Goal: Information Seeking & Learning: Check status

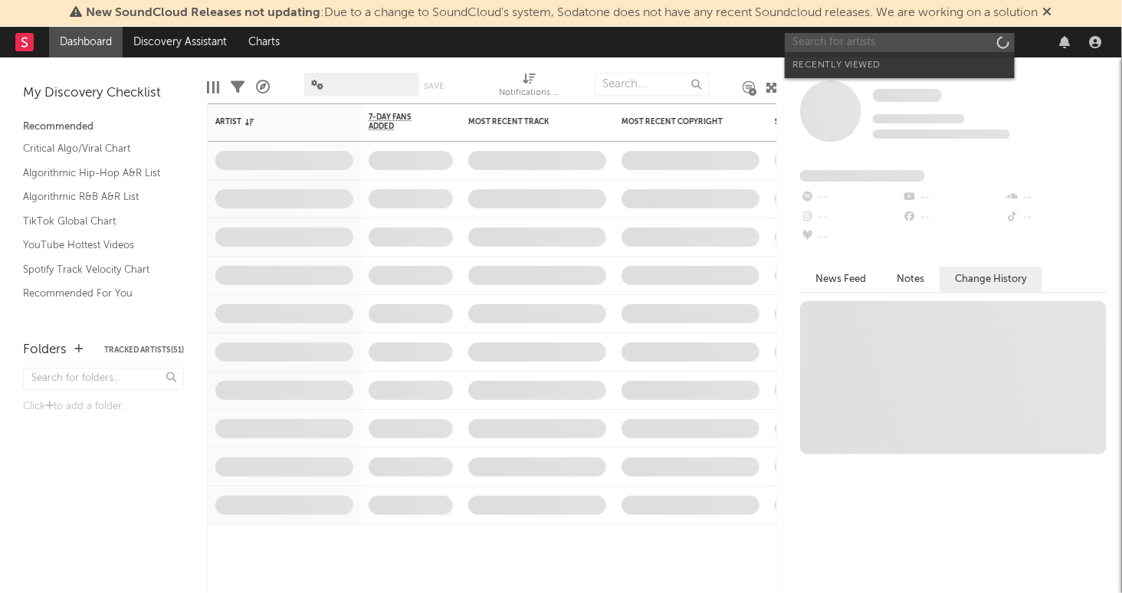
click at [835, 43] on input "text" at bounding box center [900, 42] width 230 height 19
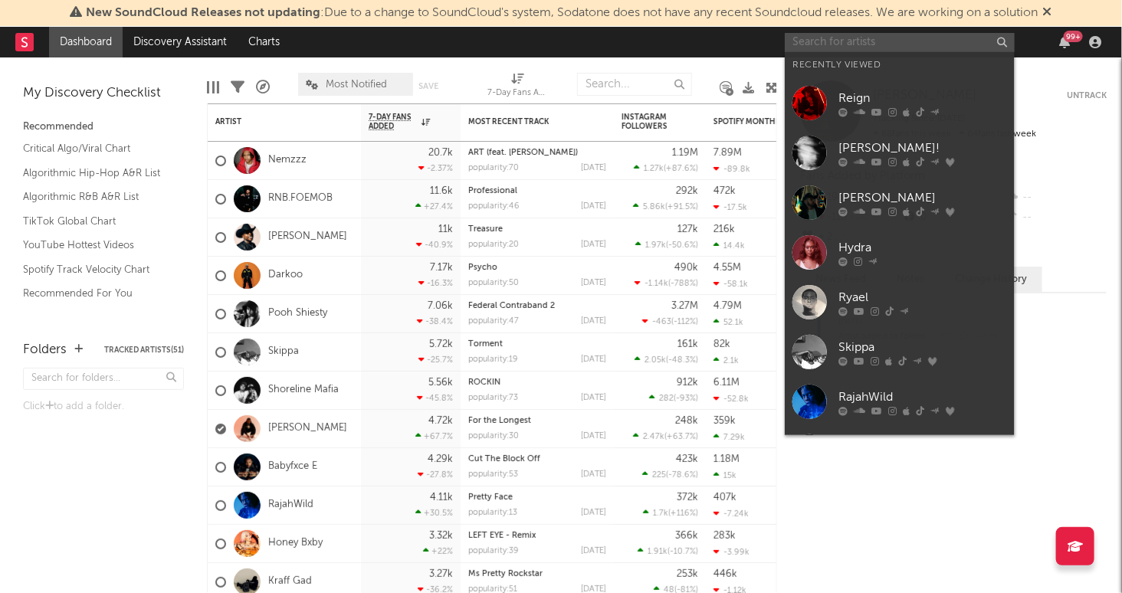
type input "[EMAIL_ADDRESS][DOMAIN_NAME]"
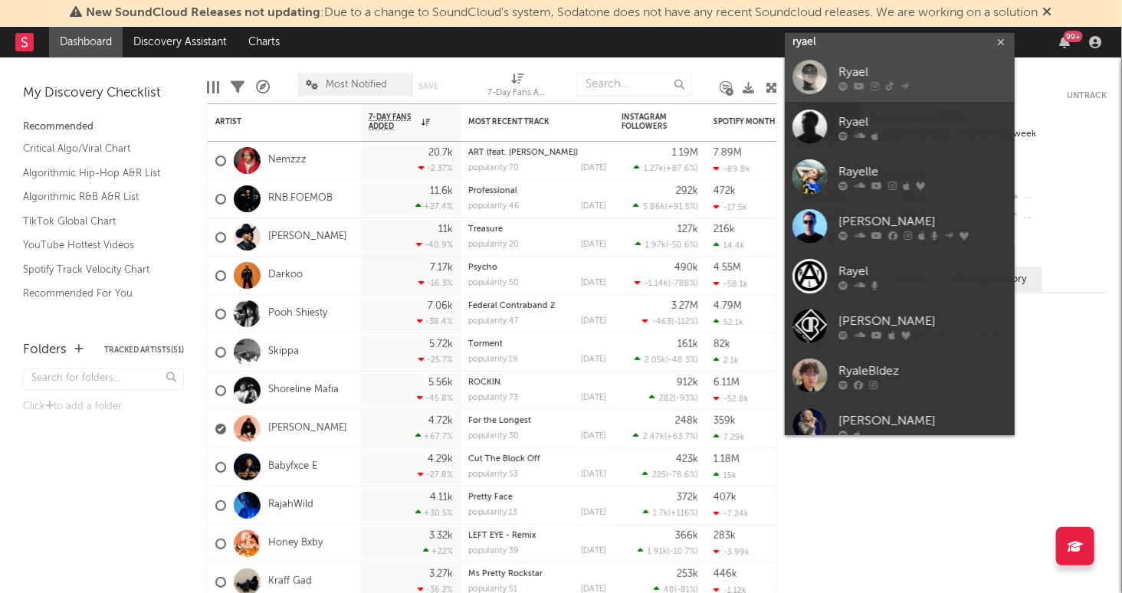
type input "ryael"
click at [905, 70] on div "Ryael" at bounding box center [923, 73] width 169 height 18
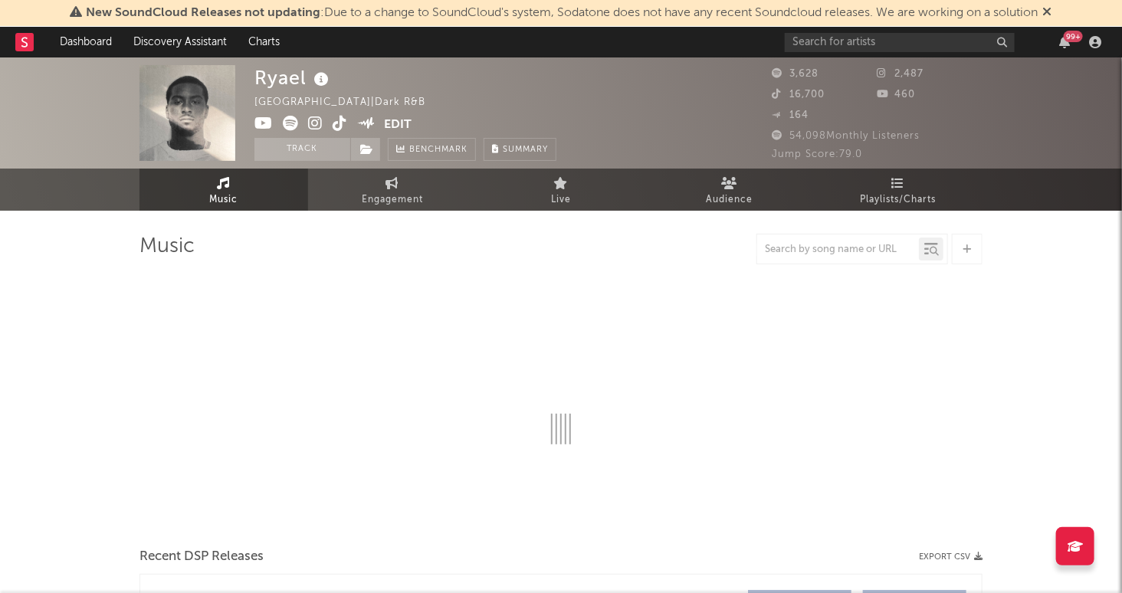
select select "1w"
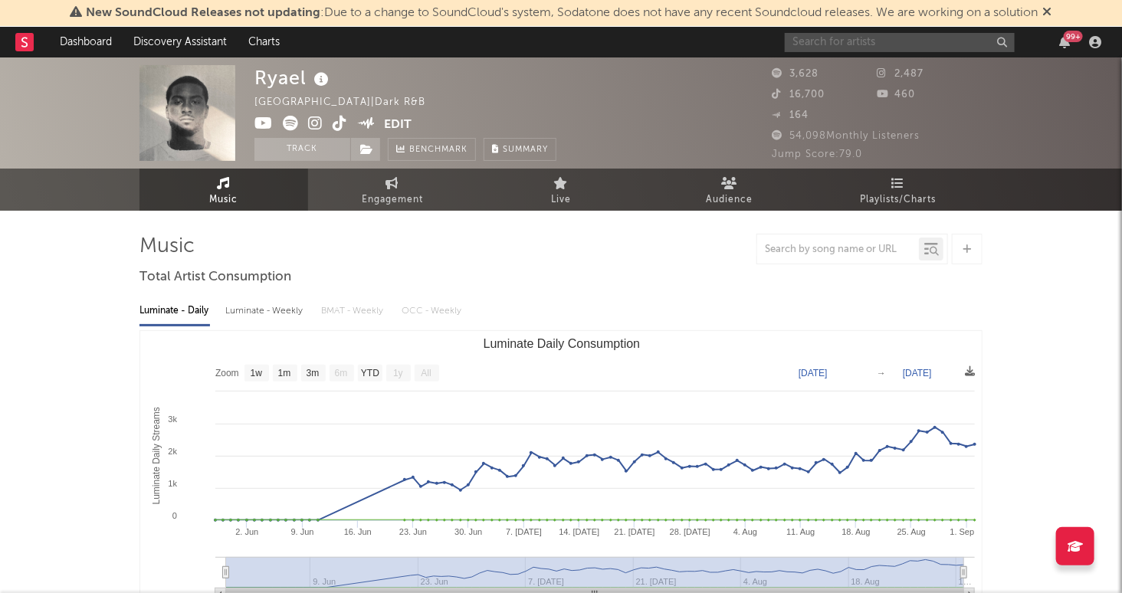
click at [908, 48] on input "text" at bounding box center [900, 42] width 230 height 19
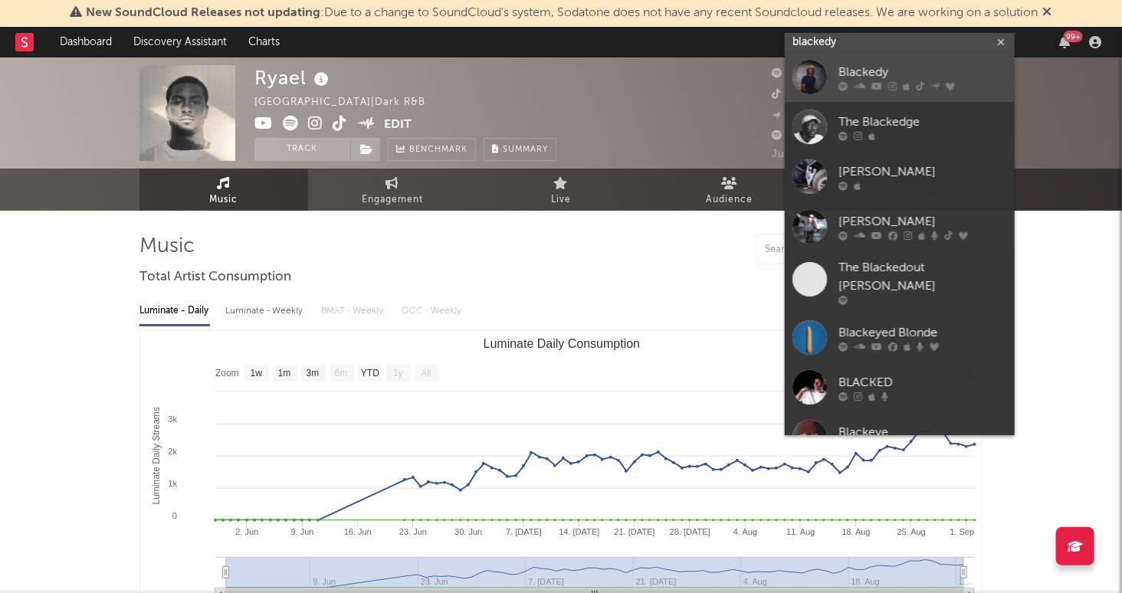
type input "blackedy"
click at [946, 74] on div "Blackedy" at bounding box center [923, 73] width 169 height 18
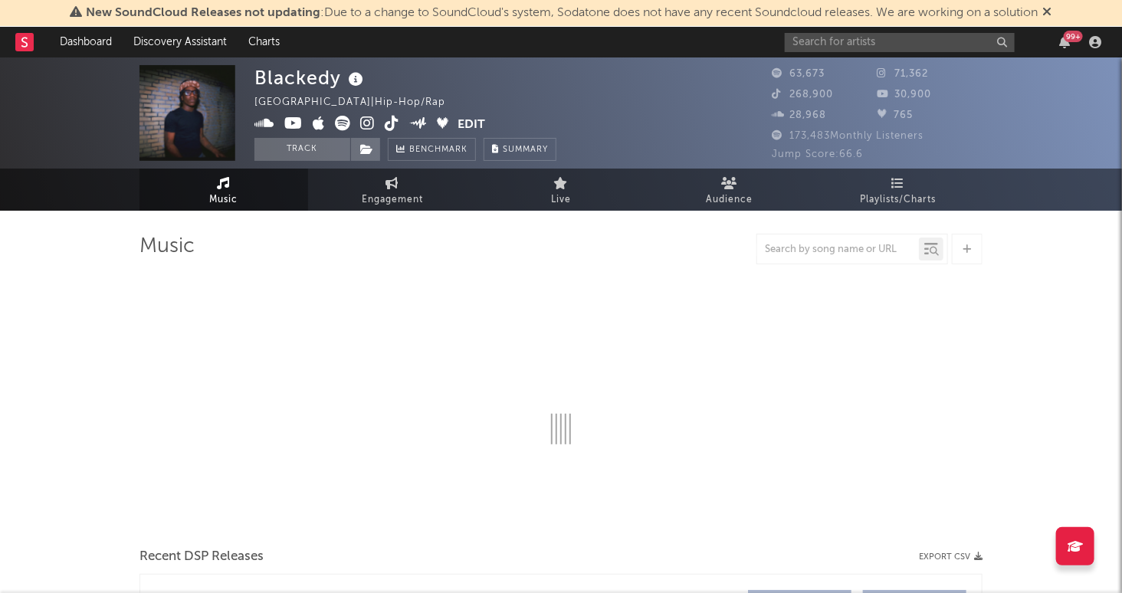
select select "6m"
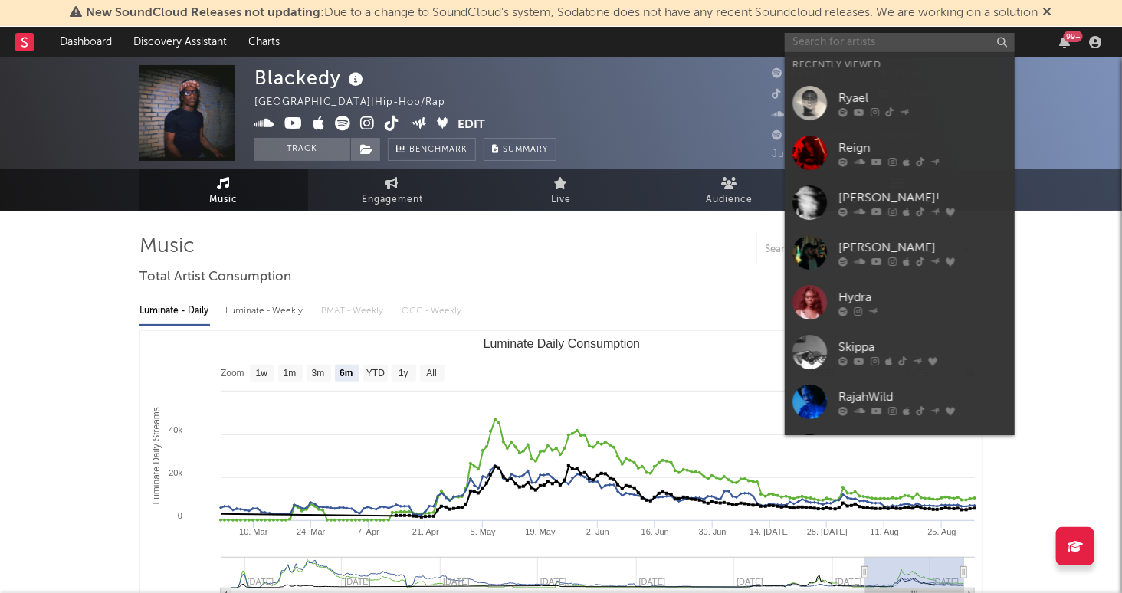
click at [812, 45] on input "text" at bounding box center [900, 42] width 230 height 19
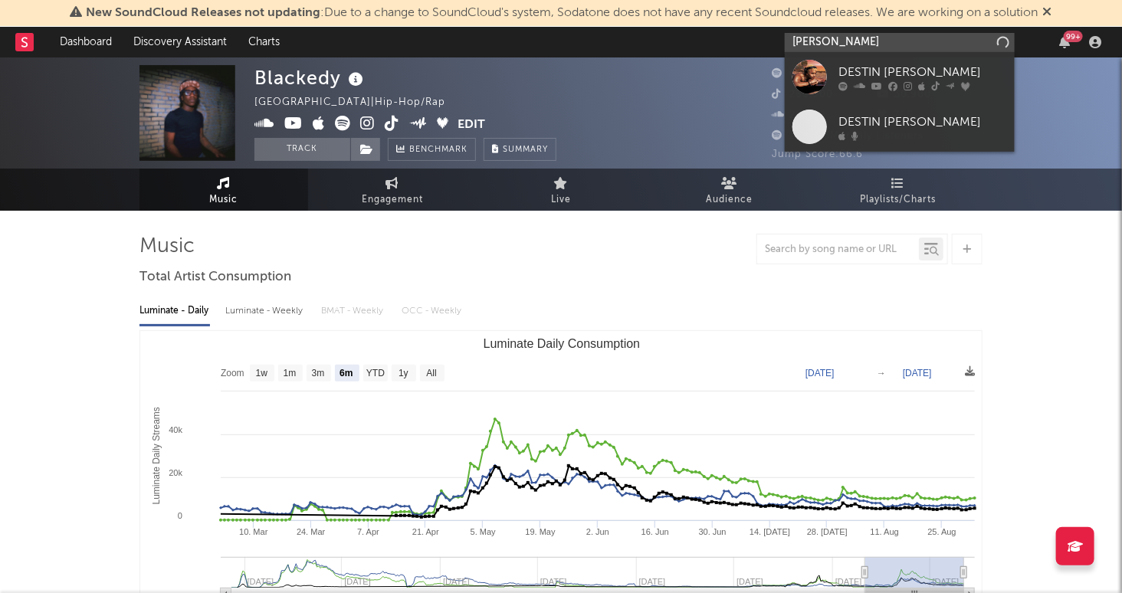
type input "[PERSON_NAME]"
click at [880, 78] on div "DESTIN [PERSON_NAME]" at bounding box center [923, 73] width 169 height 18
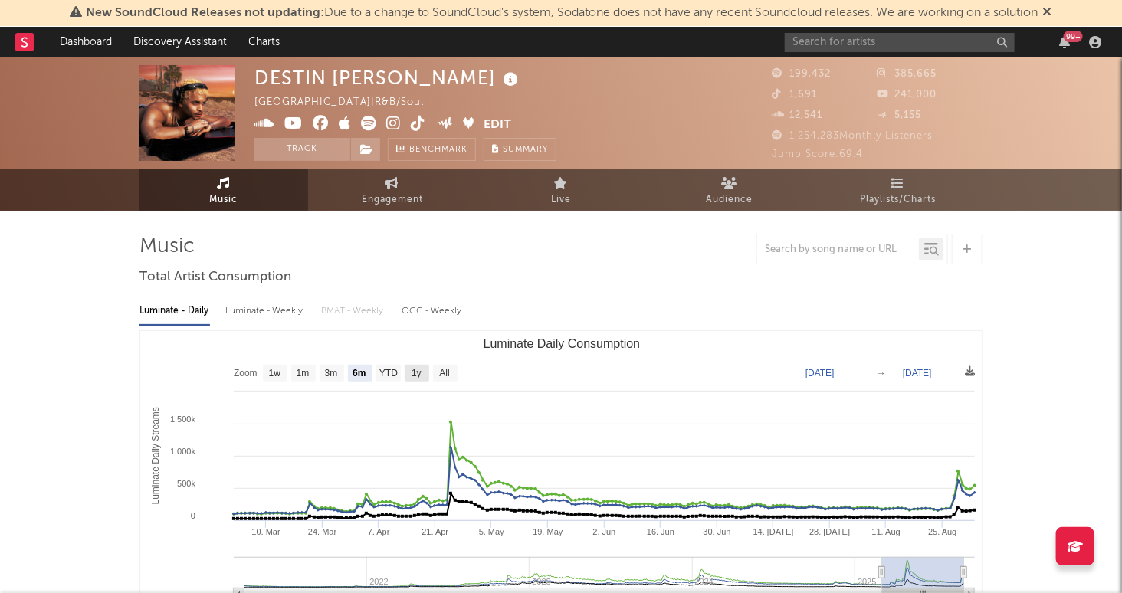
click at [422, 376] on rect "Luminate Daily Consumption" at bounding box center [417, 373] width 25 height 17
select select "1y"
type input "[DATE]"
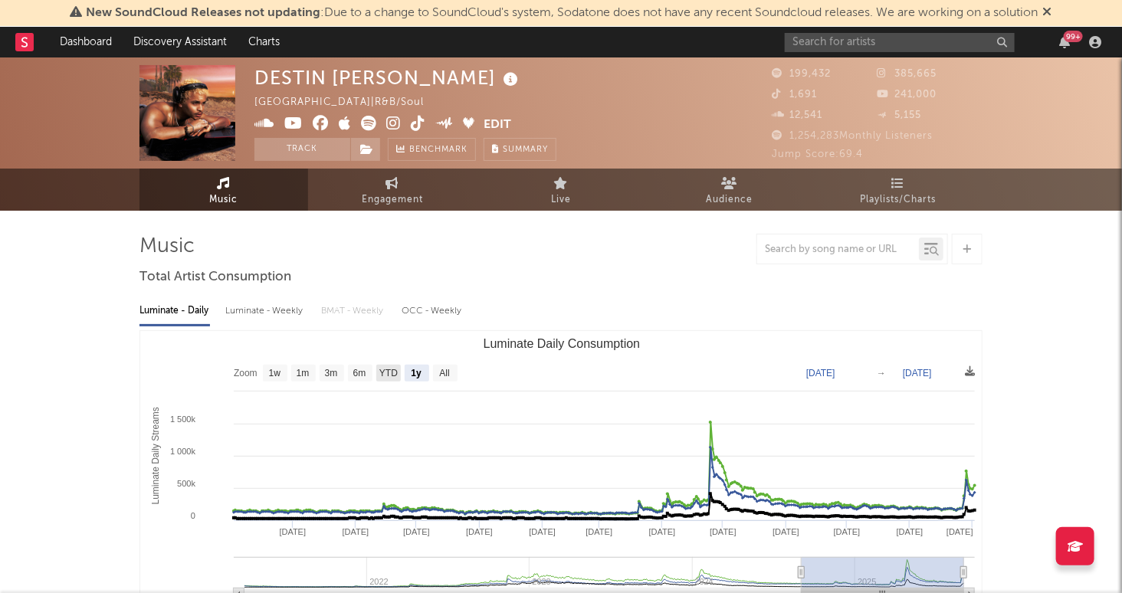
click at [384, 372] on text "YTD" at bounding box center [388, 374] width 18 height 11
select select "YTD"
type input "[DATE]"
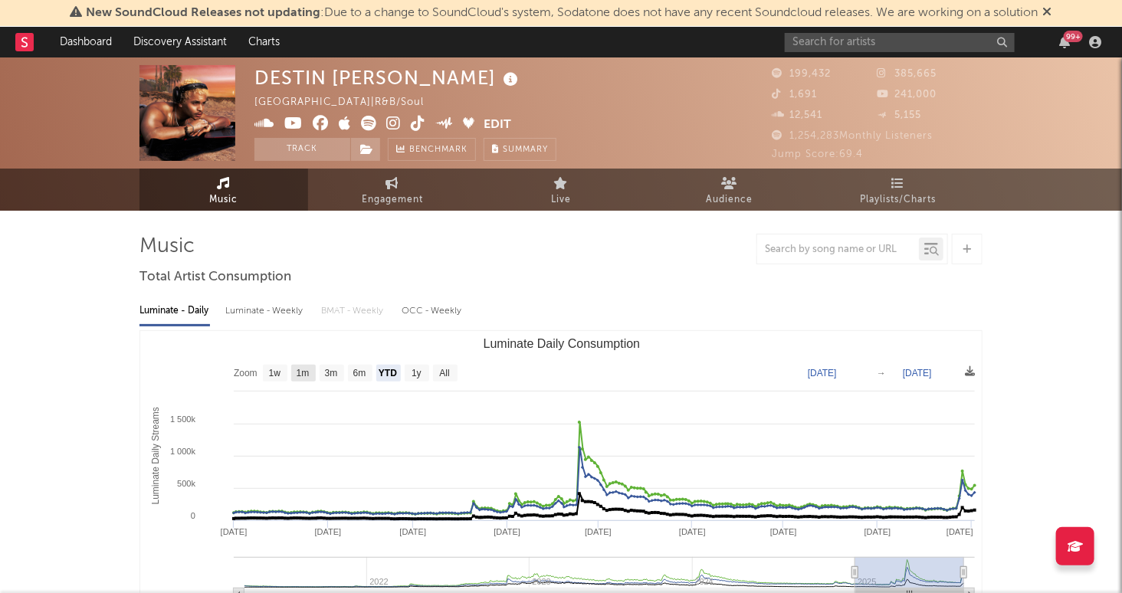
click at [307, 372] on text "1m" at bounding box center [303, 374] width 13 height 11
select select "1m"
type input "[DATE]"
